Goal: Task Accomplishment & Management: Complete application form

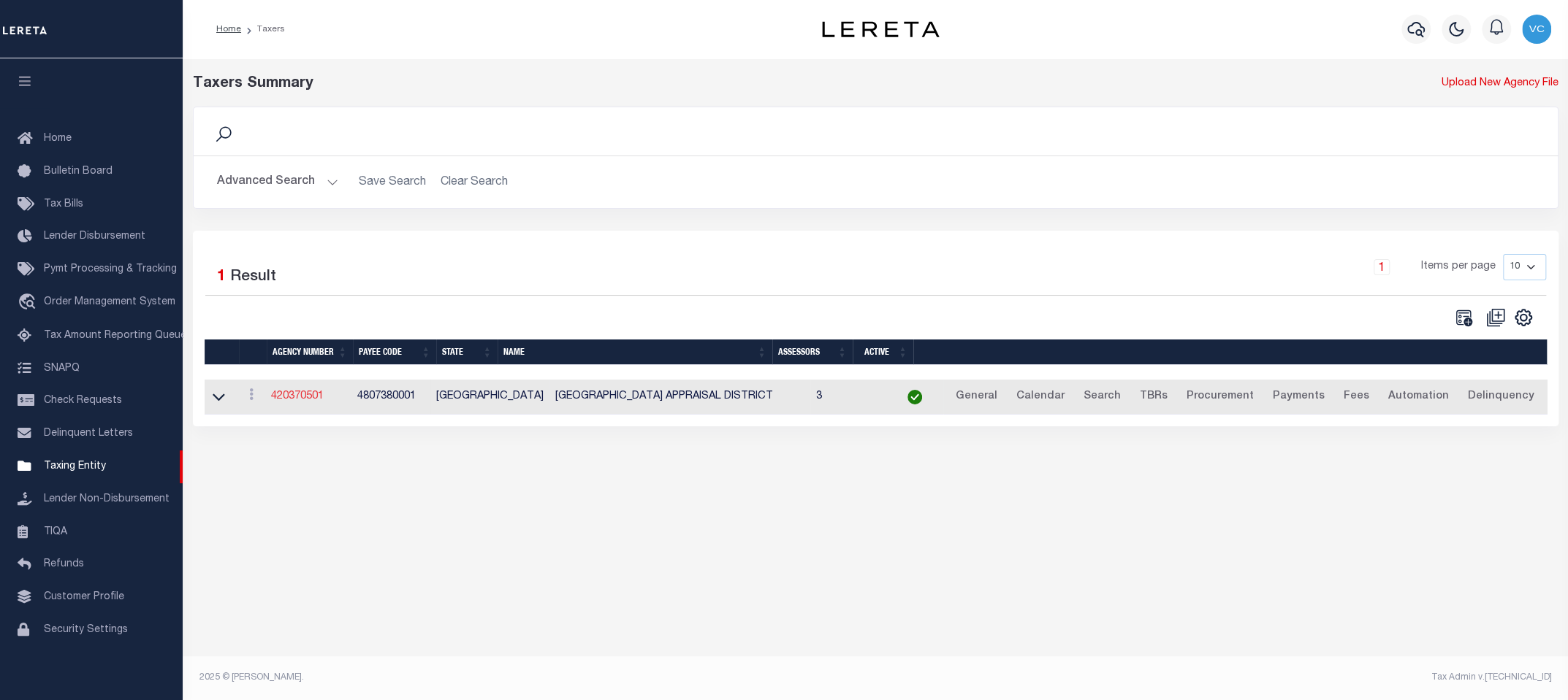
click at [286, 394] on link "420370501" at bounding box center [297, 396] width 53 height 10
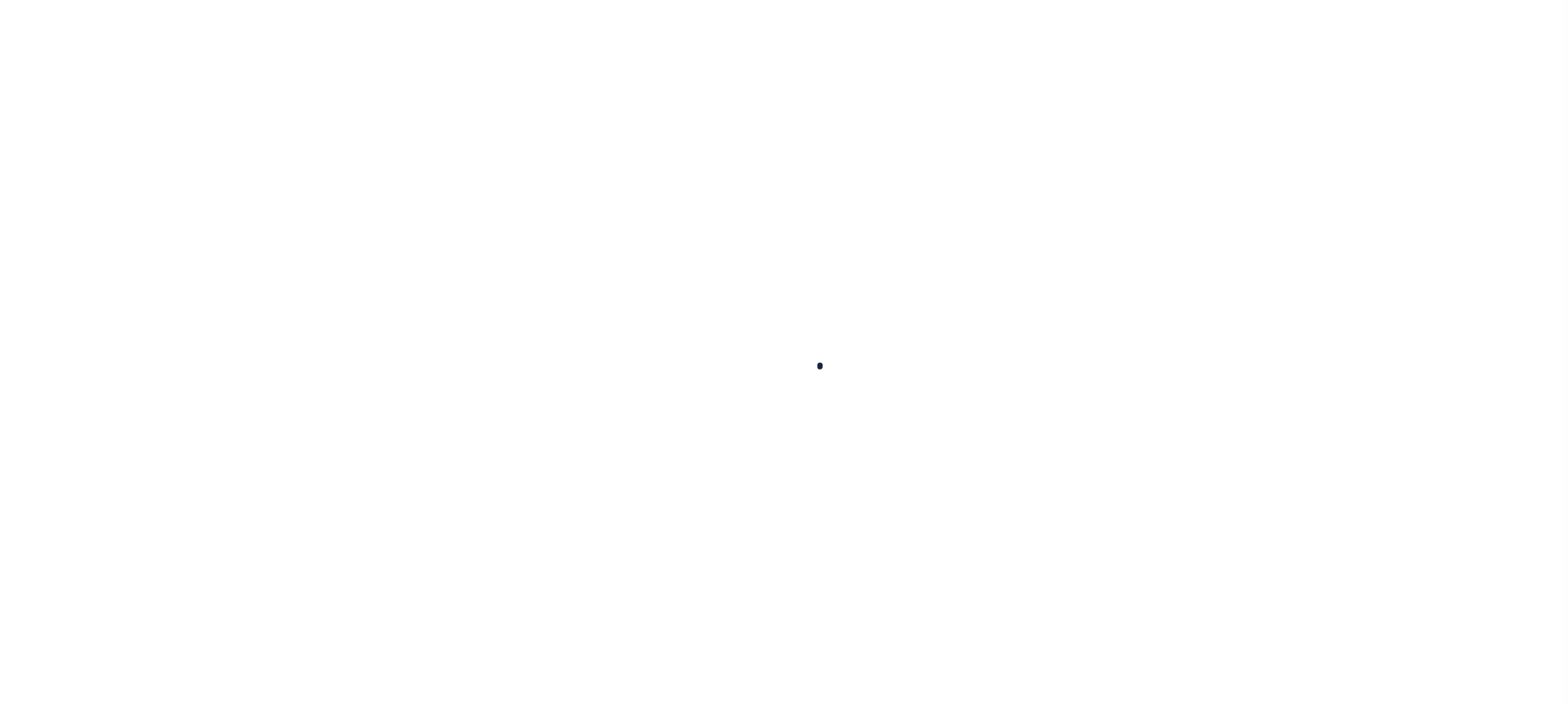
select select
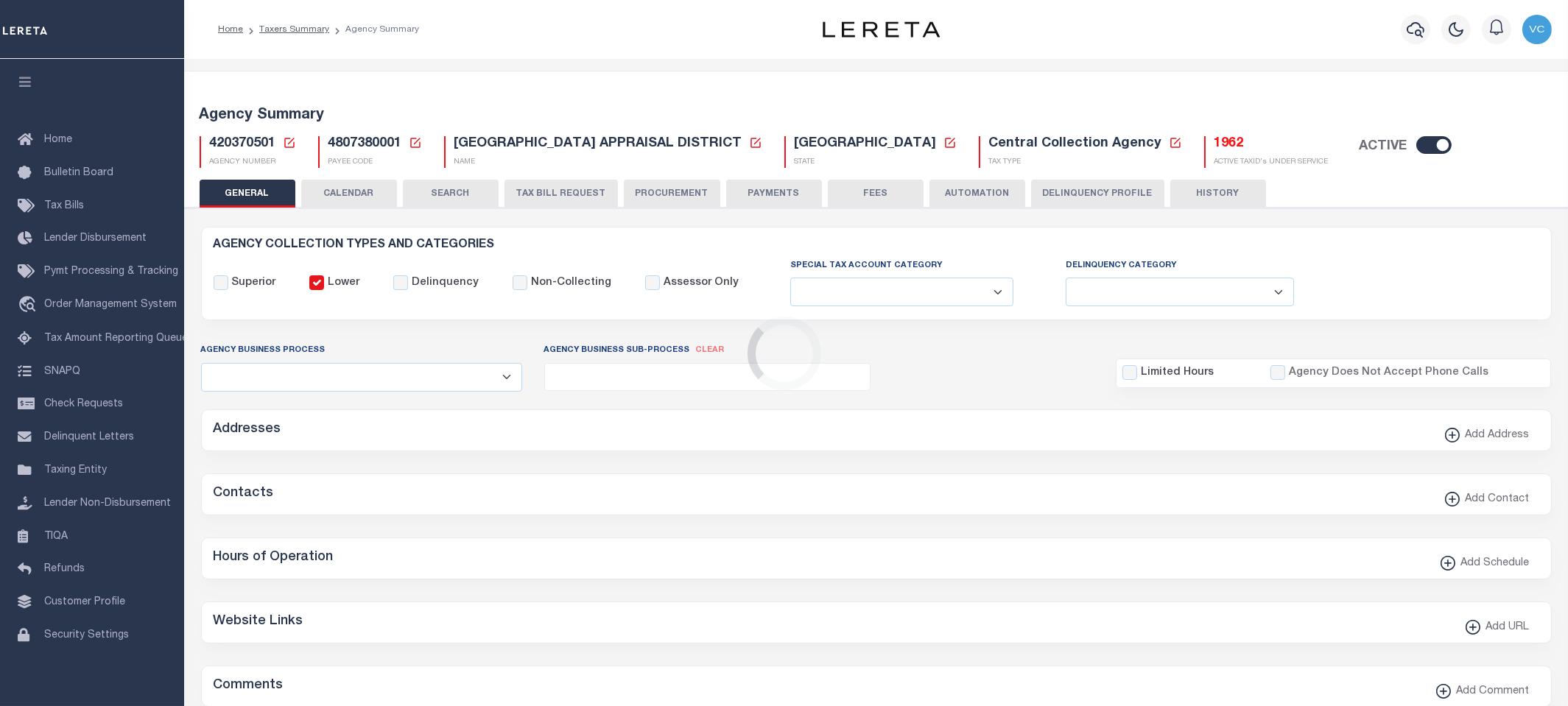
checkbox input "false"
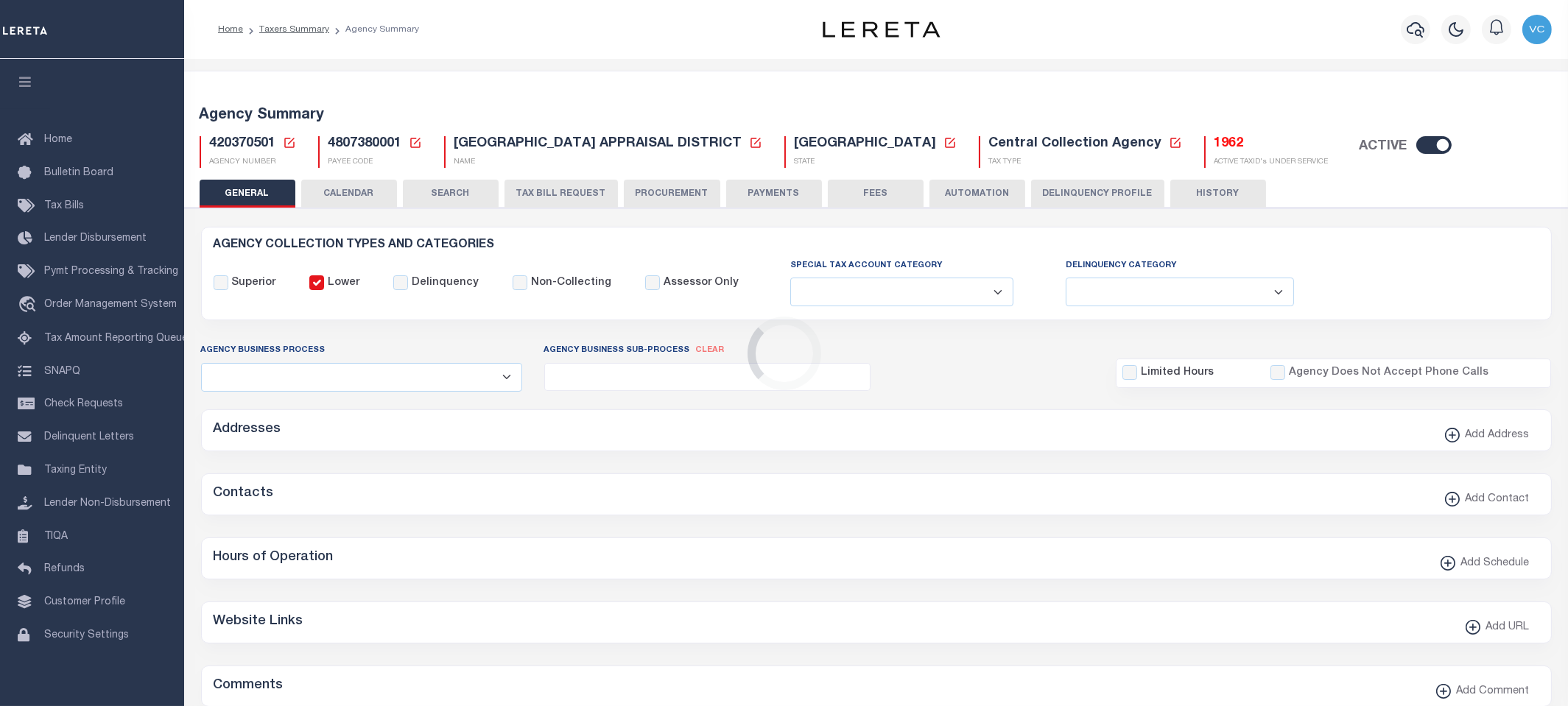
type input "4807380001"
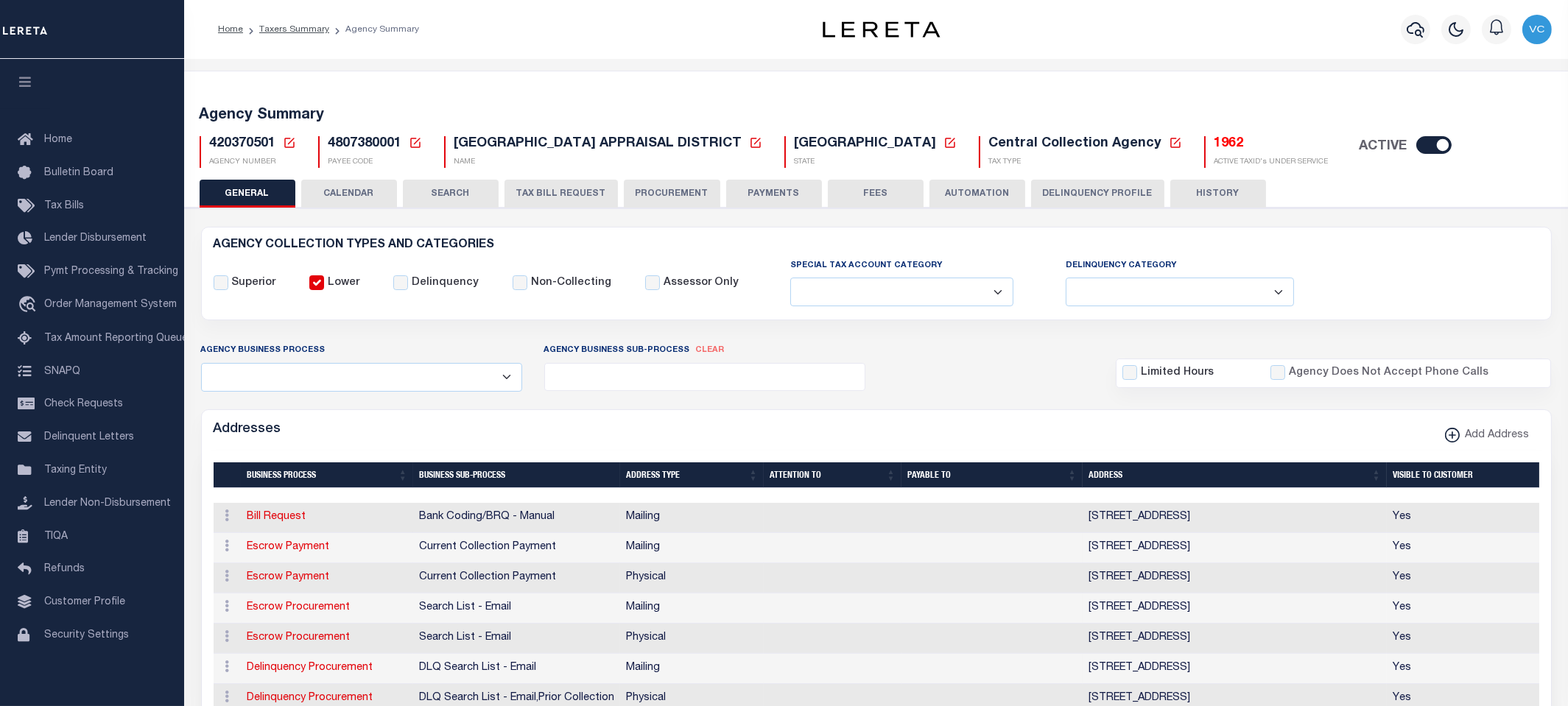
click at [289, 143] on icon at bounding box center [290, 143] width 14 height 14
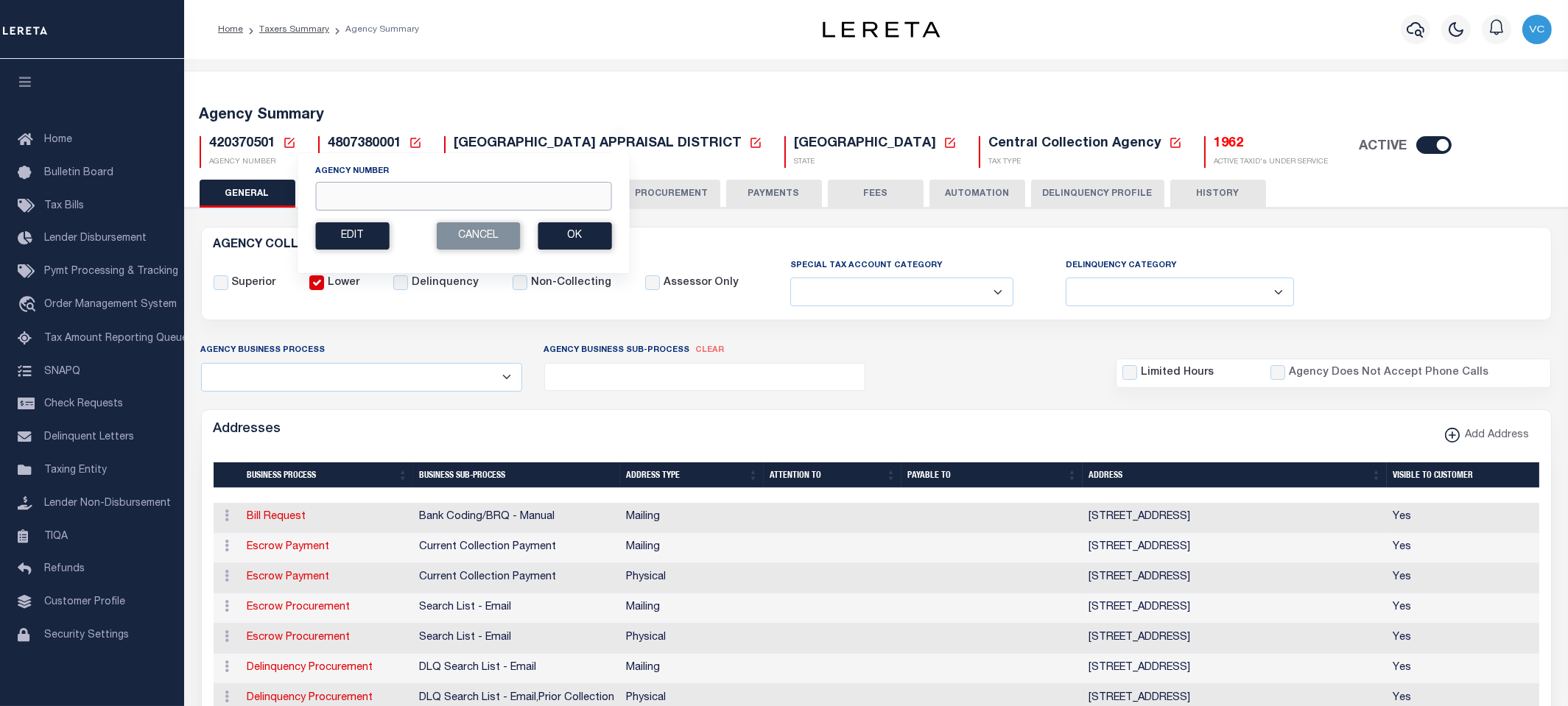
click at [342, 190] on input "Agency Number" at bounding box center [463, 196] width 296 height 29
type input "140390000"
click at [574, 234] on button "Ok" at bounding box center [574, 236] width 74 height 27
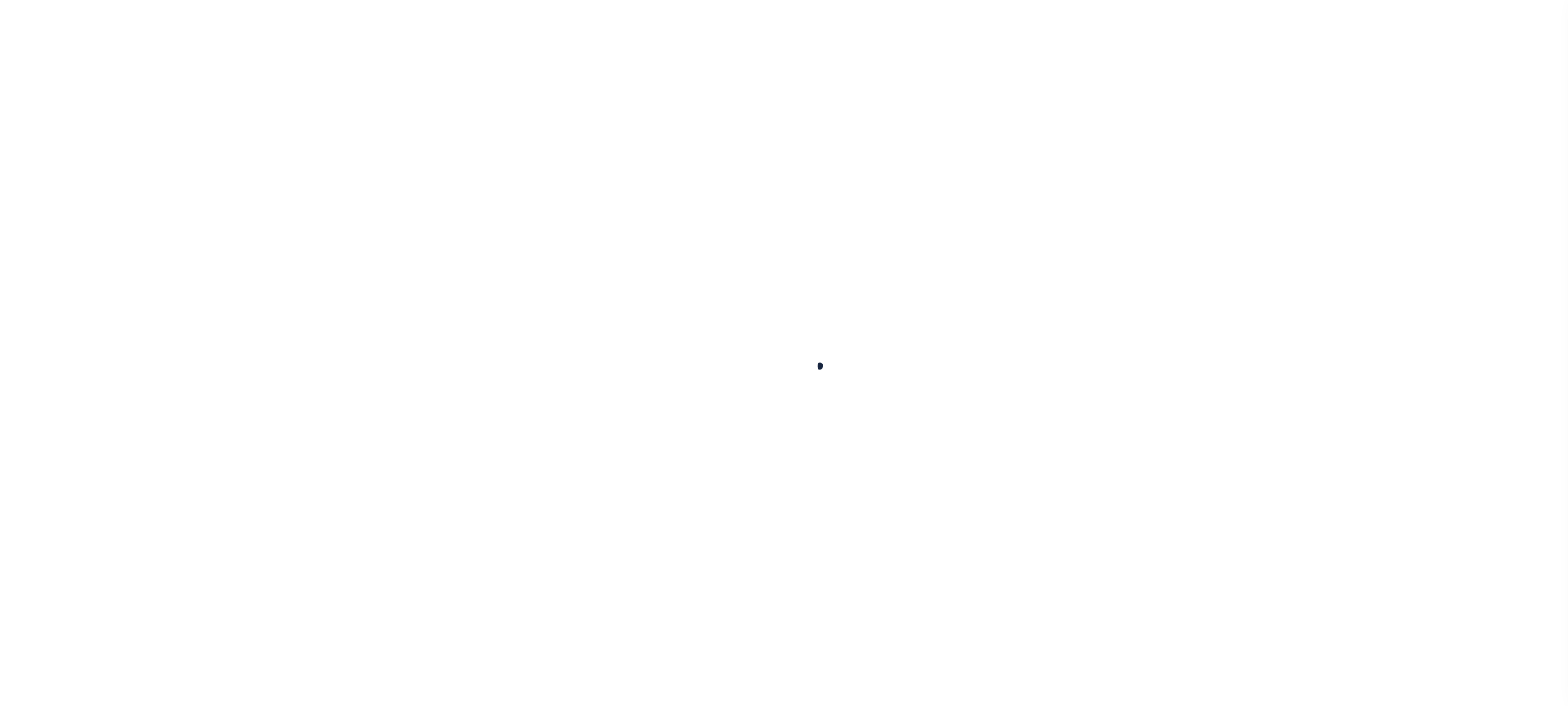
select select
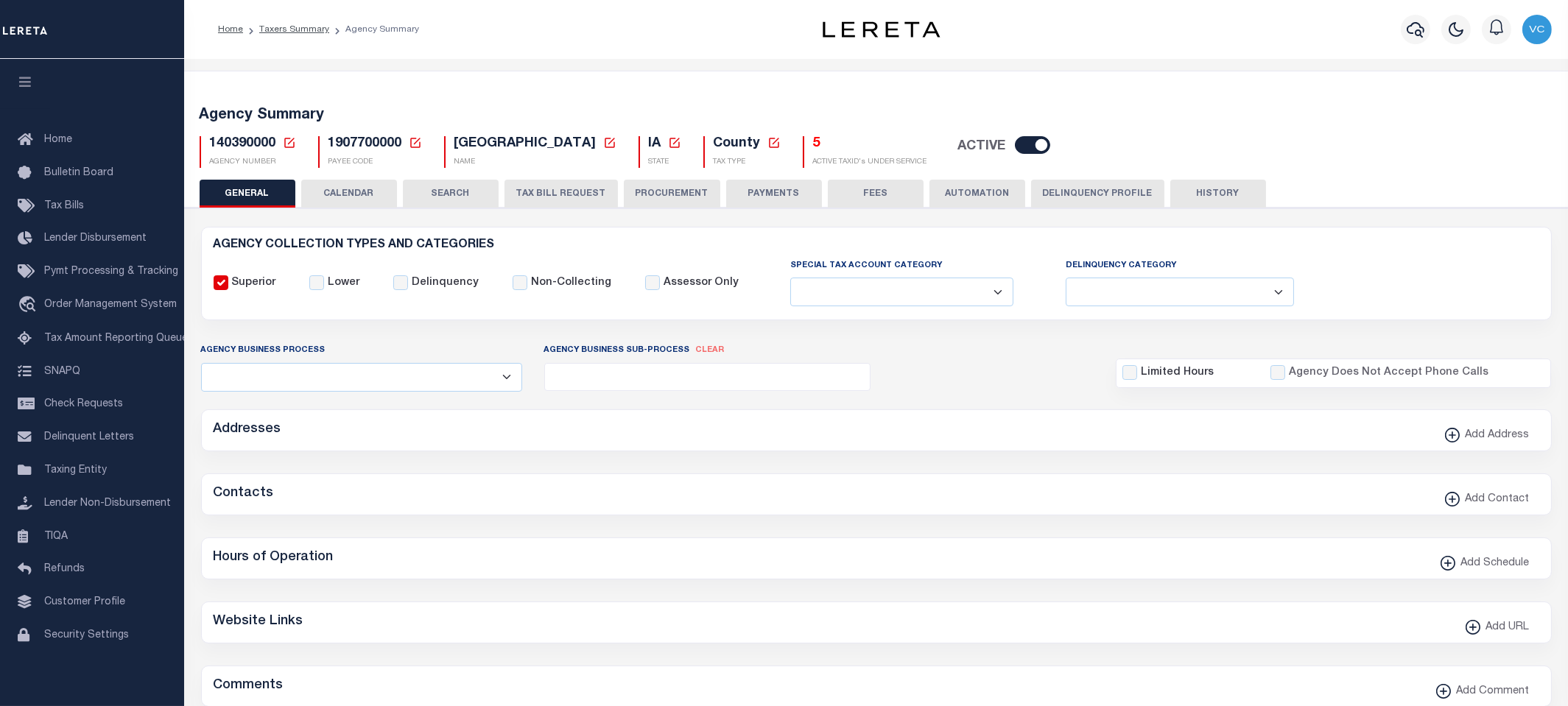
checkbox input "false"
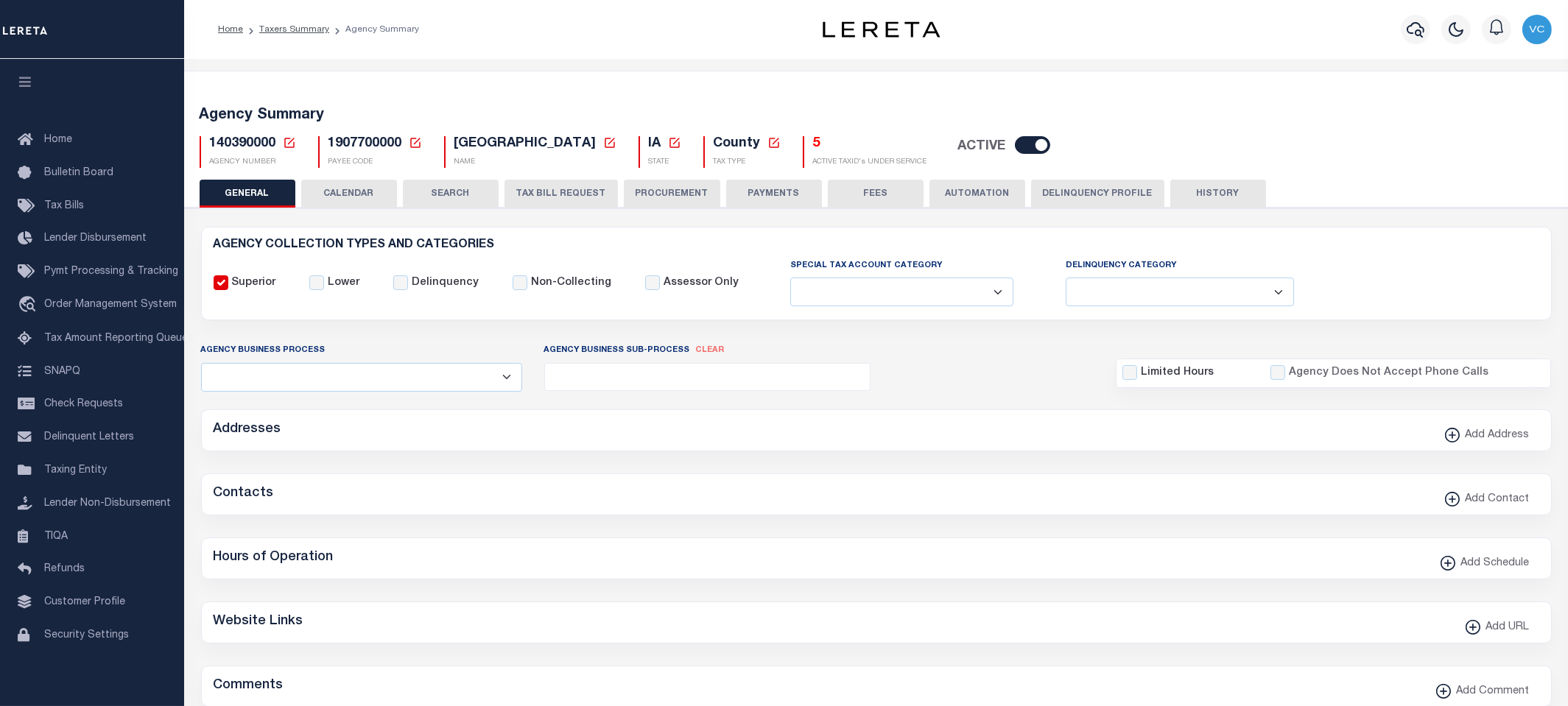
type input "1907700000"
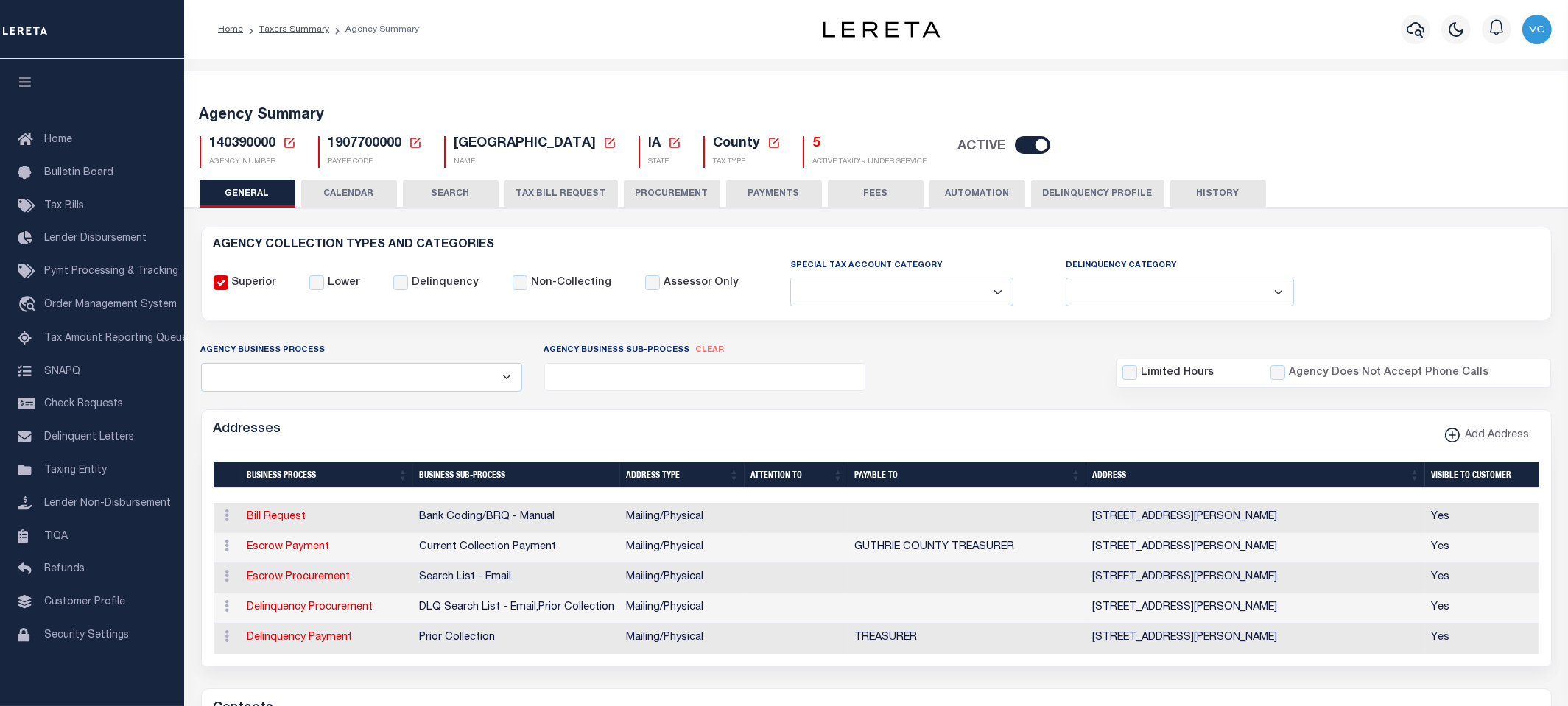
click at [287, 143] on icon at bounding box center [290, 143] width 10 height 10
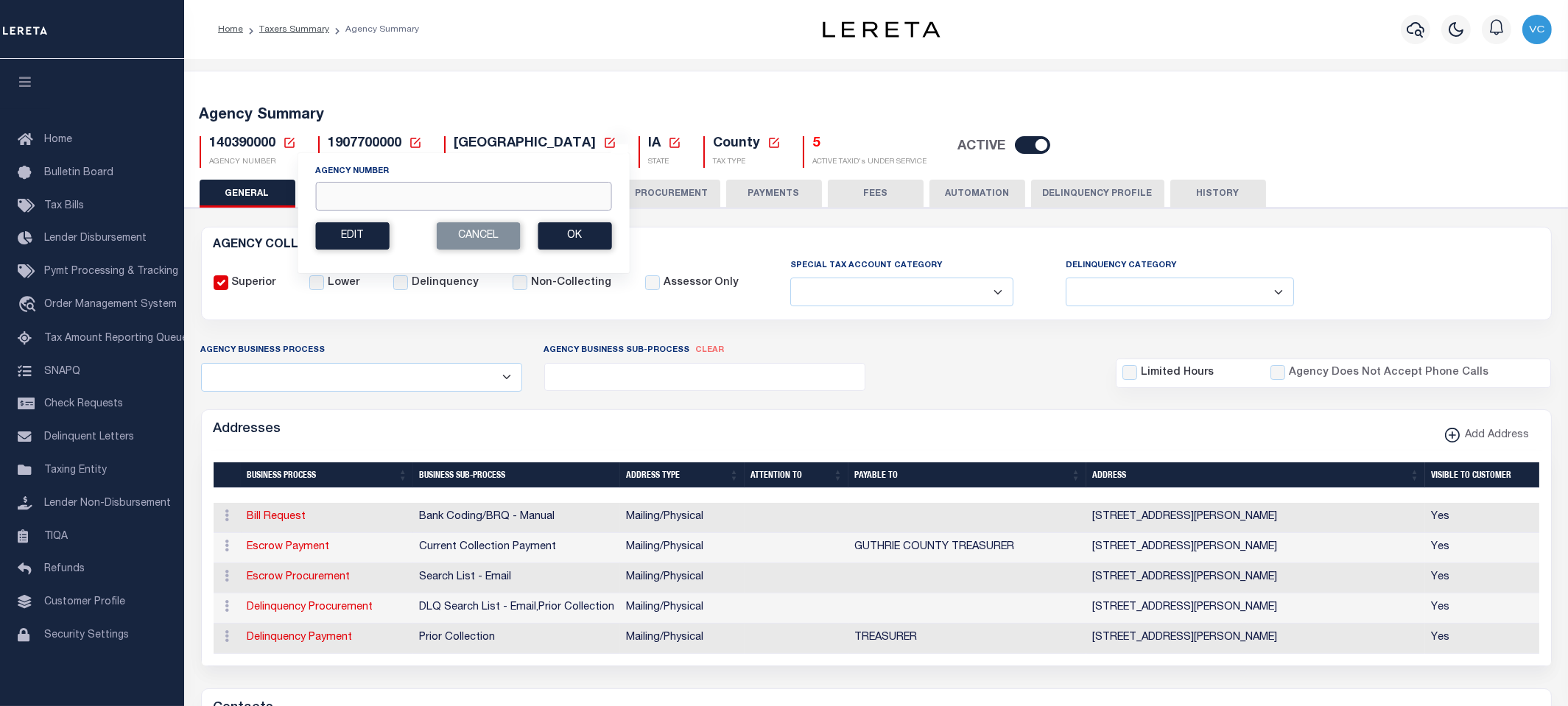
click at [394, 190] on input "Agency Number" at bounding box center [463, 196] width 296 height 29
click at [563, 227] on button "Ok" at bounding box center [574, 236] width 74 height 27
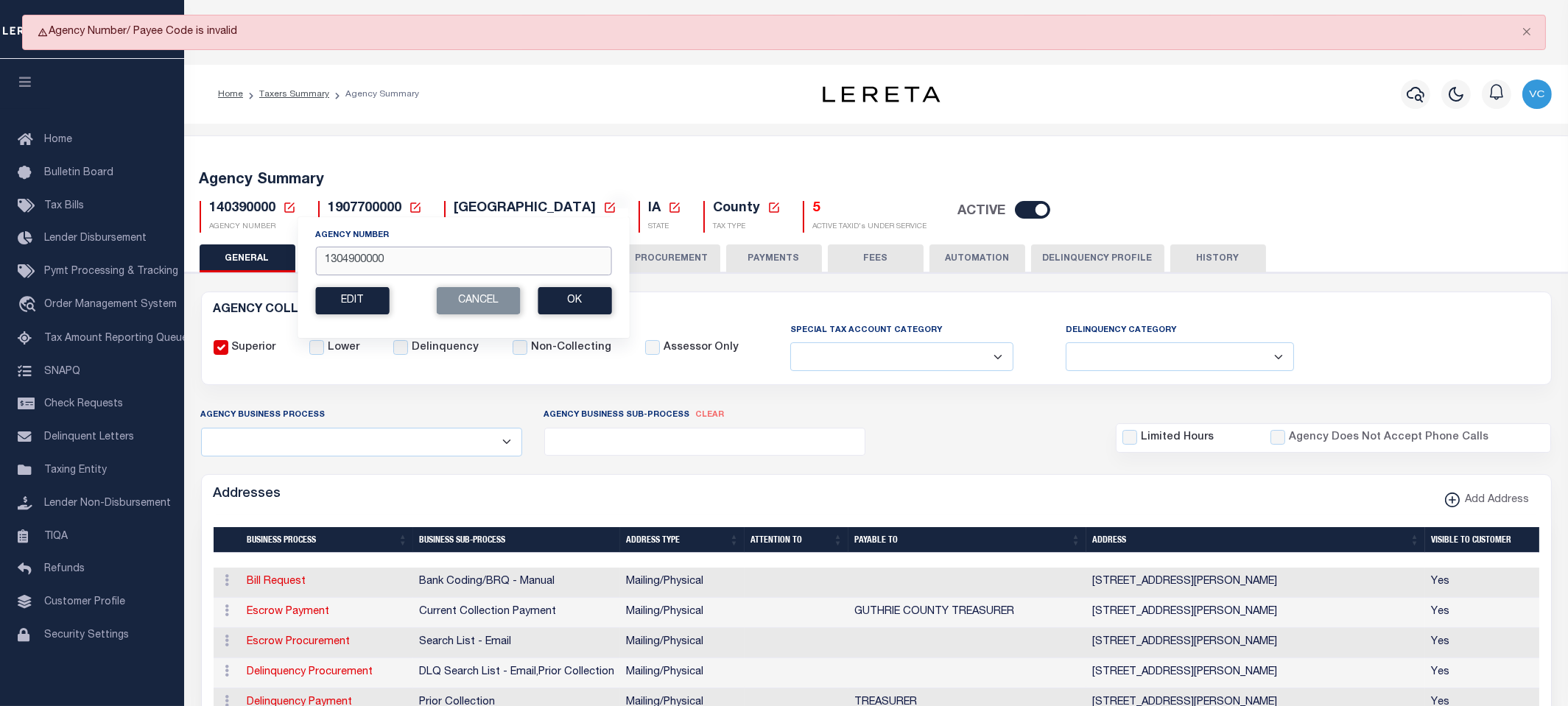
click at [387, 266] on input "1304900000" at bounding box center [463, 261] width 296 height 29
type input "130490000"
click at [555, 297] on button "Ok" at bounding box center [574, 301] width 74 height 27
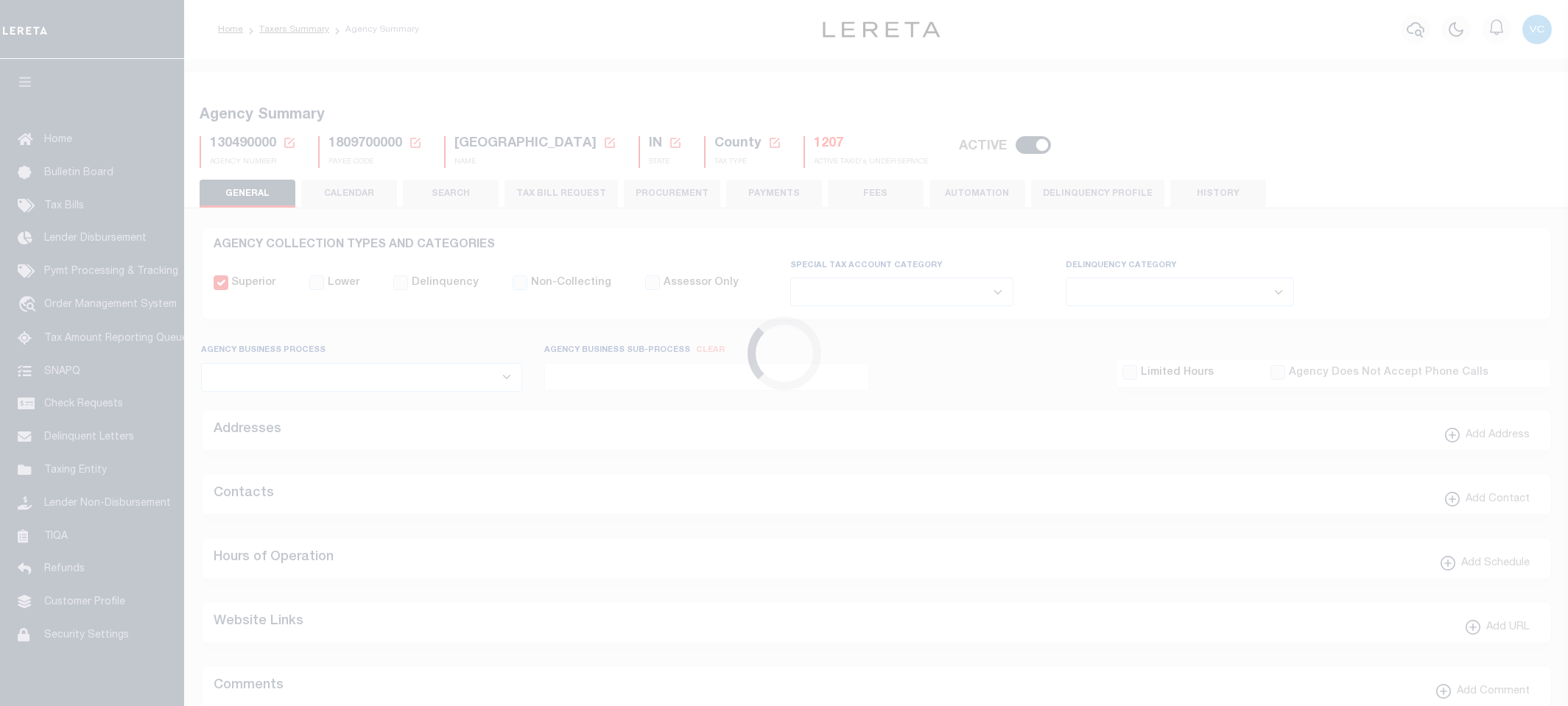
select select
